Goal: Share content: Share content

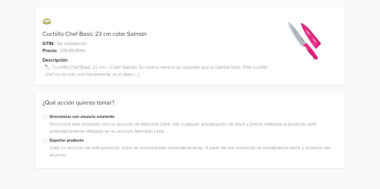
click at [66, 140] on label "Exportar producto" at bounding box center [194, 140] width 288 height 7
click at [0, 0] on input "Exportar producto" at bounding box center [0, 0] width 0 height 0
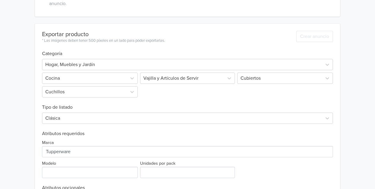
scroll to position [181, 0]
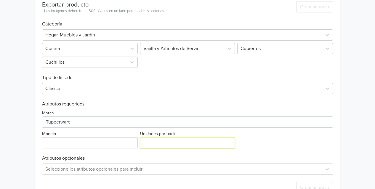
click at [175, 138] on input "Unidades por pack" at bounding box center [187, 142] width 95 height 11
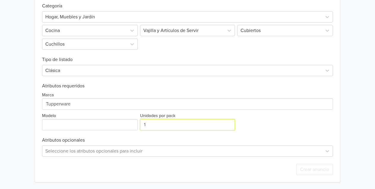
type input "1"
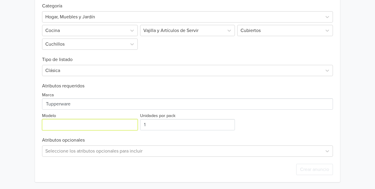
click at [88, 122] on input "Modelo" at bounding box center [90, 124] width 96 height 11
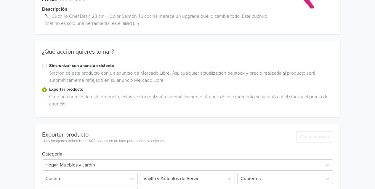
scroll to position [0, 0]
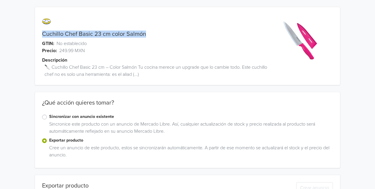
drag, startPoint x: 43, startPoint y: 33, endPoint x: 176, endPoint y: 35, distance: 133.1
click at [176, 35] on div "Cuchillo Chef Basic 23 cm color Salmón" at bounding box center [149, 34] width 229 height 7
copy link "Cuchillo Chef Basic 23 cm color Salmón"
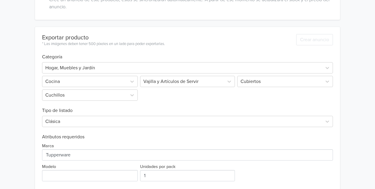
scroll to position [199, 0]
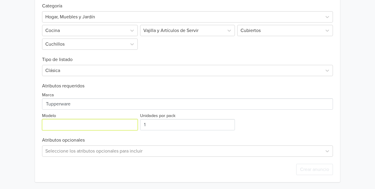
paste input "Cuchillo Chef Basic 23 cm color Salmón"
click at [117, 125] on input "Modelo" at bounding box center [90, 124] width 96 height 11
type input "Cuchillo Chef Basic 23 cm color Salmón"
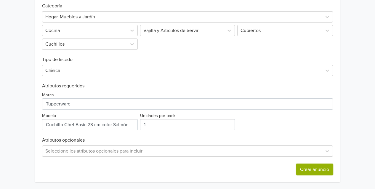
click at [313, 170] on button "Crear anuncio" at bounding box center [314, 169] width 37 height 11
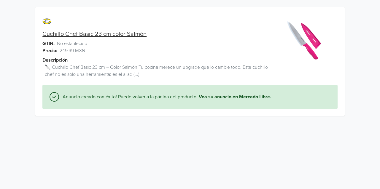
click at [256, 99] on link "Vea su anuncio en Mercado Libre." at bounding box center [235, 96] width 72 height 7
click at [238, 98] on link "Vea su anuncio en Mercado Libre." at bounding box center [235, 96] width 72 height 7
